Goal: Navigation & Orientation: Find specific page/section

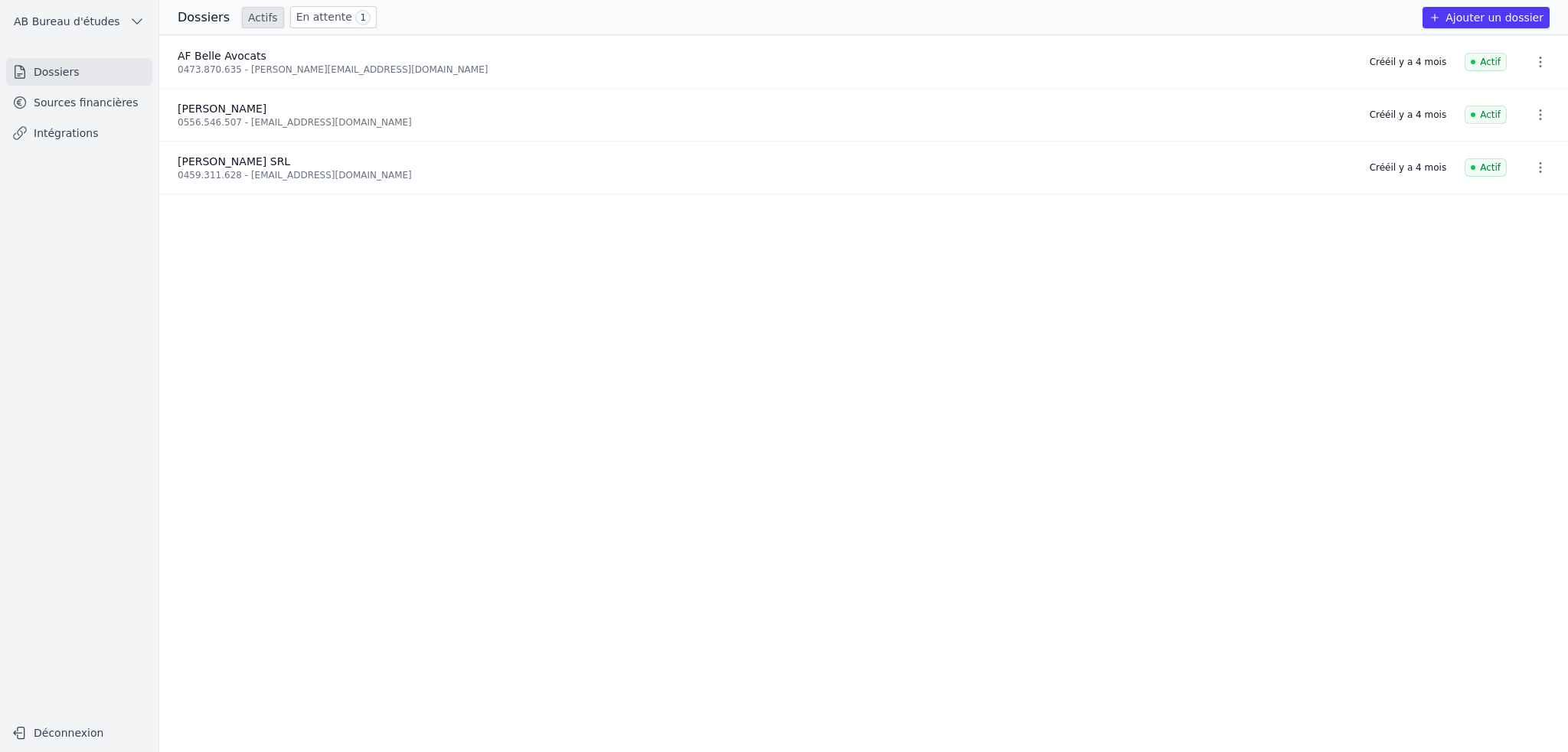
click at [68, 102] on link "Sources financières" at bounding box center [79, 102] width 147 height 28
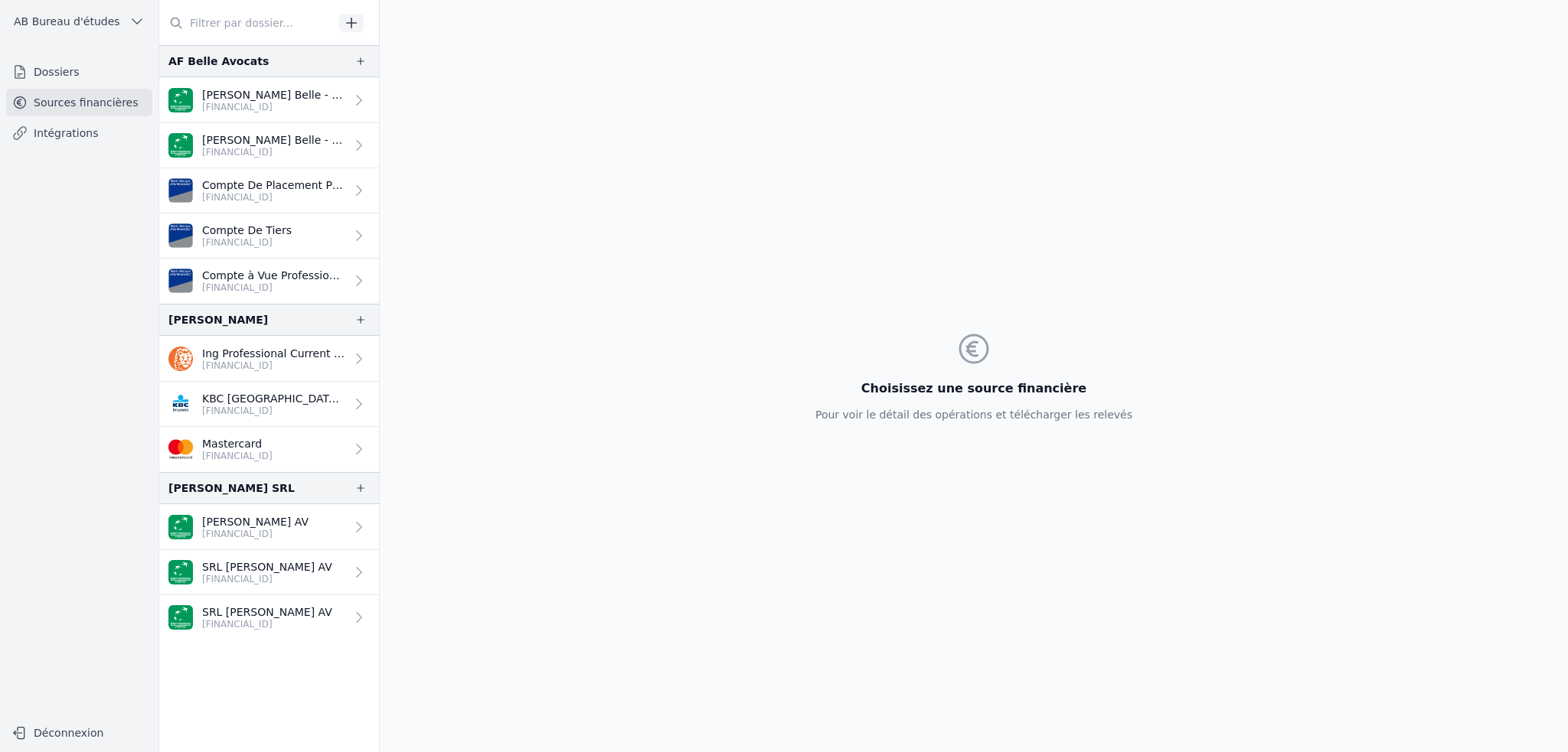
click at [274, 95] on p "[PERSON_NAME] Belle - EUR" at bounding box center [274, 94] width 143 height 15
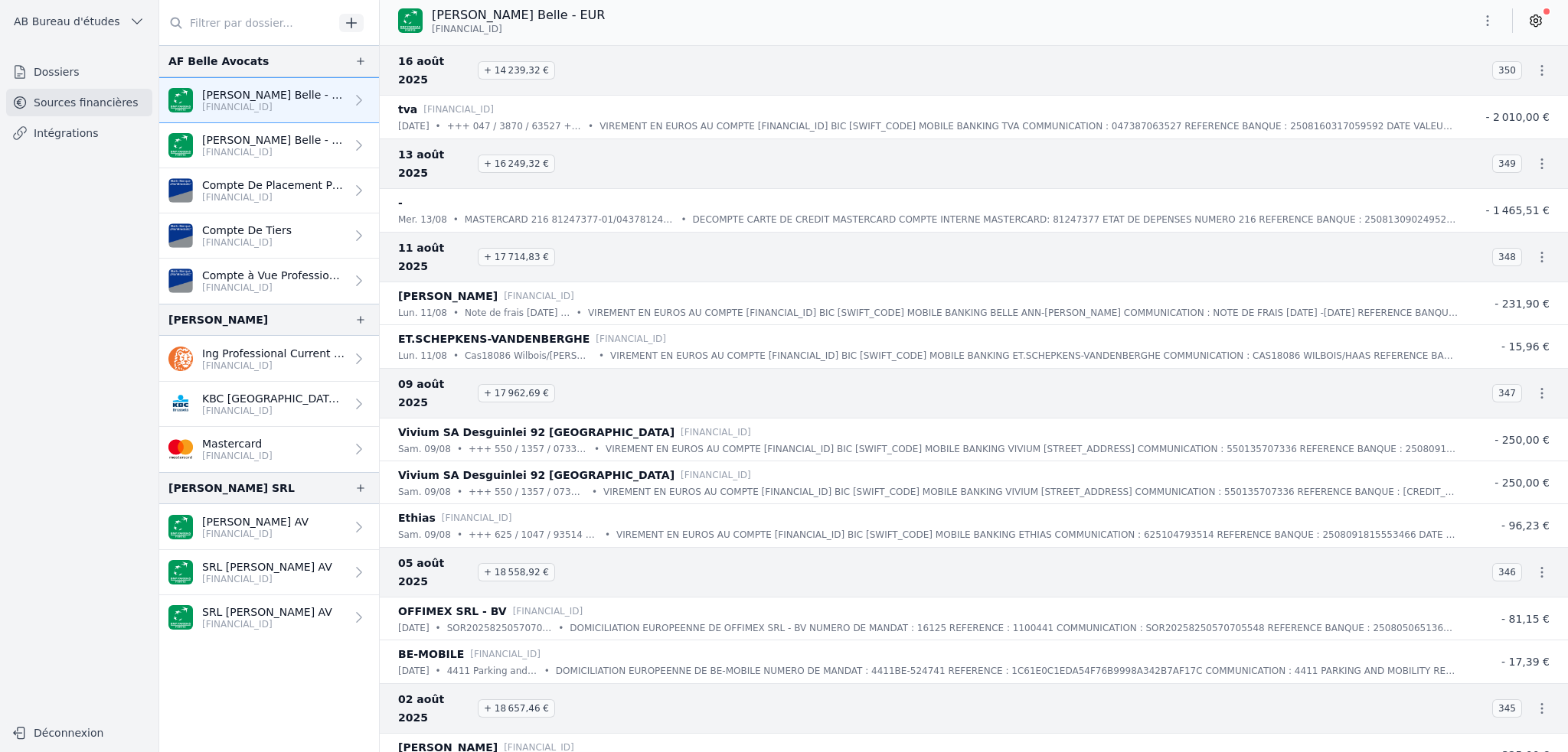
click at [270, 528] on p "[FINANCIAL_ID]" at bounding box center [256, 534] width 107 height 12
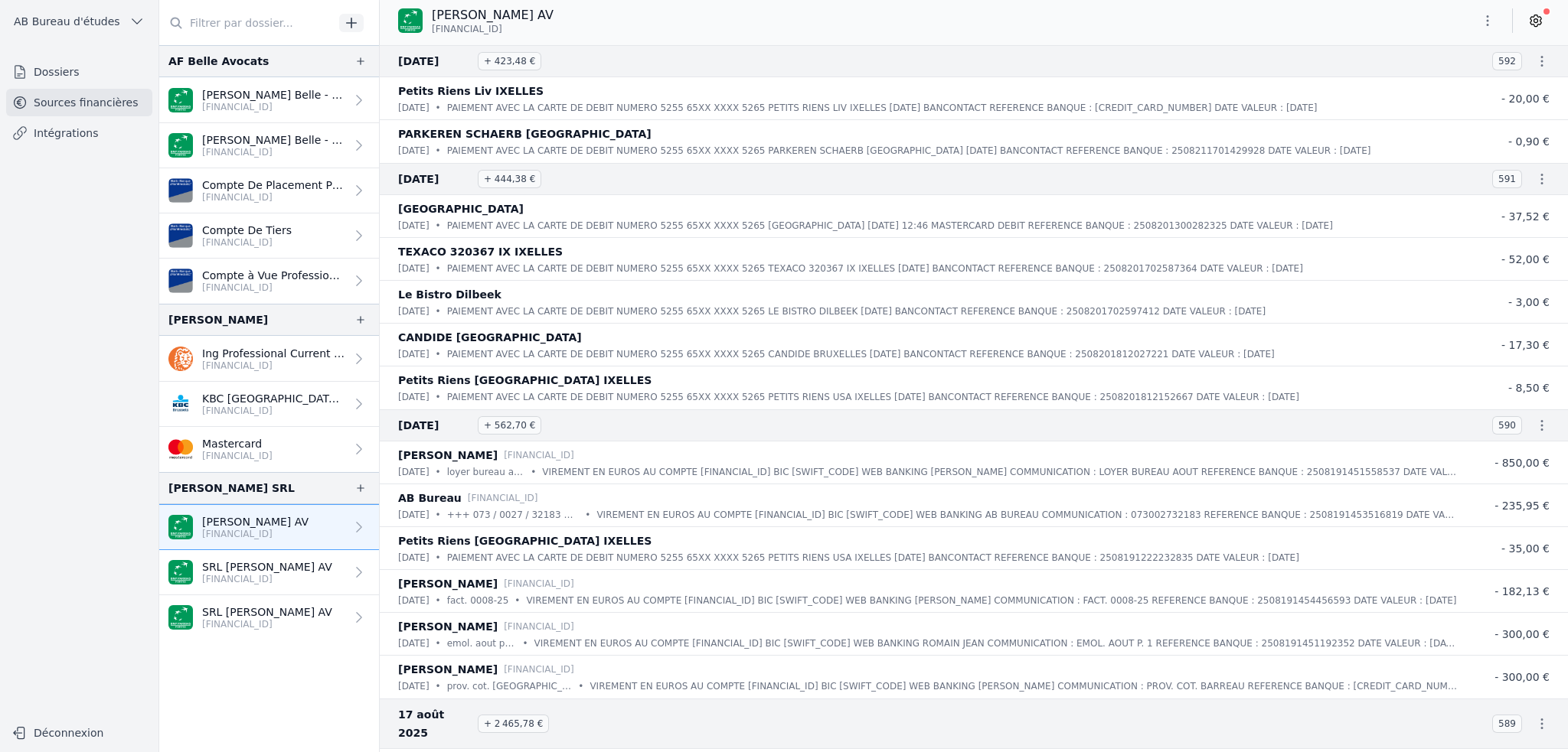
click at [285, 356] on p "Ing Professional Current Account" at bounding box center [274, 353] width 143 height 15
